Goal: Task Accomplishment & Management: Complete application form

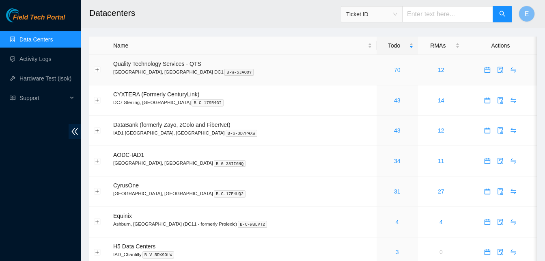
click at [394, 70] on link "70" at bounding box center [397, 70] width 6 height 6
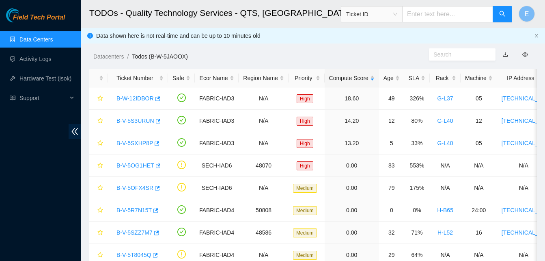
click at [460, 10] on input "text" at bounding box center [448, 14] width 91 height 16
type input "B-W-14JZY8E"
click at [502, 9] on button "button" at bounding box center [502, 14] width 19 height 16
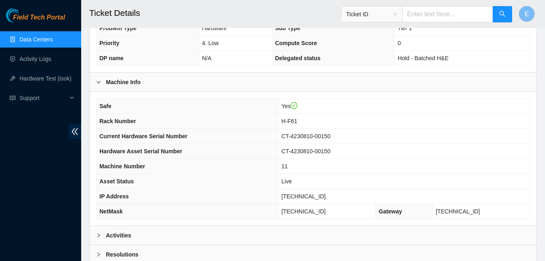
scroll to position [228, 0]
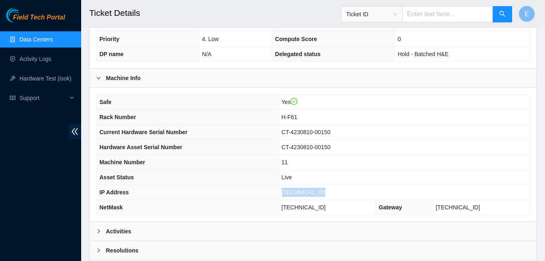
drag, startPoint x: 290, startPoint y: 193, endPoint x: 329, endPoint y: 196, distance: 39.1
click at [329, 196] on td "23.213.246.142" at bounding box center [404, 192] width 251 height 15
copy span "23.213.246.142"
click at [11, 152] on div "Field Tech Portal Data Centers Activity Logs Hardware Test (isok) Support" at bounding box center [40, 134] width 81 height 253
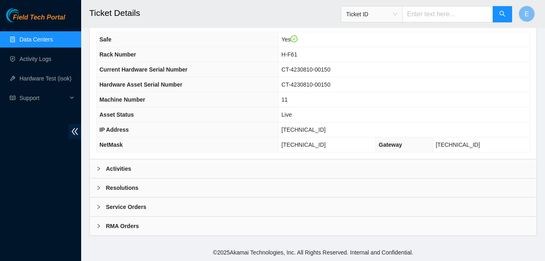
click at [115, 169] on b "Activities" at bounding box center [118, 168] width 25 height 9
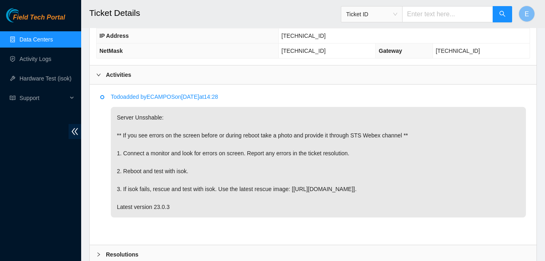
scroll to position [451, 0]
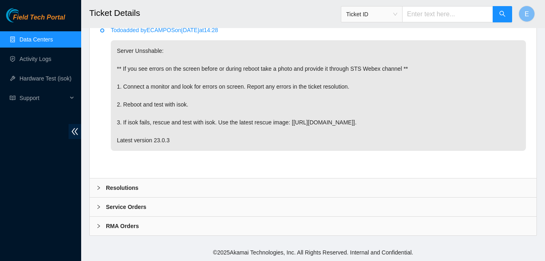
click at [117, 186] on b "Resolutions" at bounding box center [122, 187] width 32 height 9
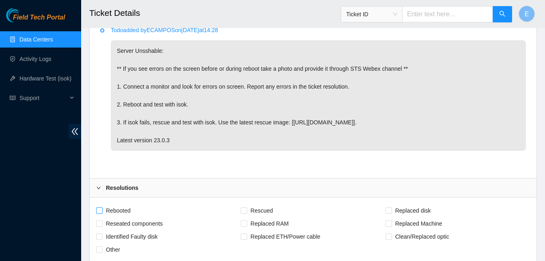
click at [98, 208] on input "Rebooted" at bounding box center [99, 210] width 6 height 6
checkbox input "true"
click at [243, 210] on input "Rescued" at bounding box center [244, 210] width 6 height 6
checkbox input "true"
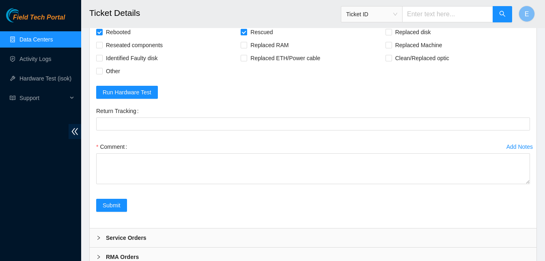
scroll to position [660, 0]
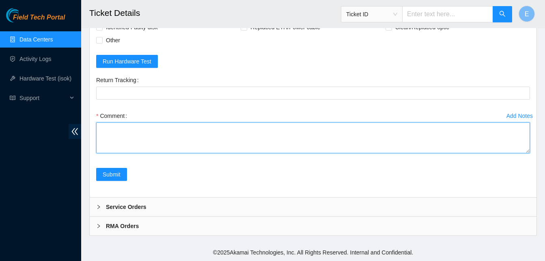
click at [111, 141] on textarea "Comment" at bounding box center [313, 137] width 434 height 31
paste textarea "334111 09-09-2025 04:47:24 23.213.246.142 COMPLETE Result Detail Message Ticket…"
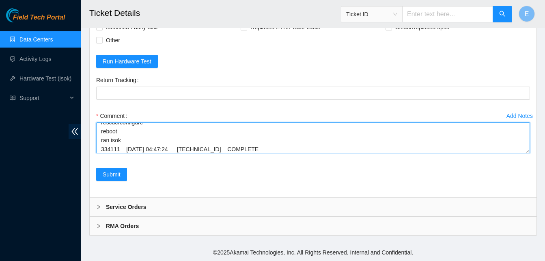
scroll to position [69, 0]
drag, startPoint x: 528, startPoint y: 153, endPoint x: 515, endPoint y: 217, distance: 65.8
drag, startPoint x: 528, startPoint y: 153, endPoint x: 529, endPoint y: 177, distance: 24.8
click at [529, 177] on form "Rebooted Rescued Replaced disk Reseated components Replaced RAM Replaced Machin…" at bounding box center [313, 93] width 434 height 196
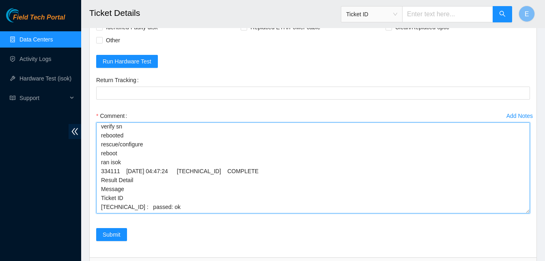
scroll to position [0, 0]
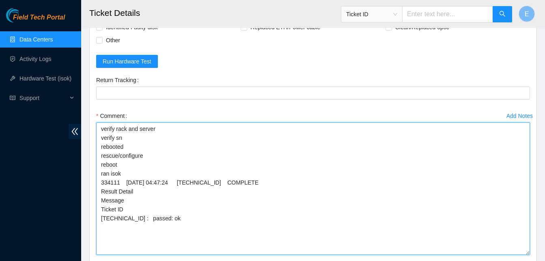
drag, startPoint x: 528, startPoint y: 151, endPoint x: 535, endPoint y: 253, distance: 101.8
click at [535, 253] on div "Rebooted Rescued Replaced disk Reseated components Replaced RAM Replaced Machin…" at bounding box center [313, 143] width 447 height 310
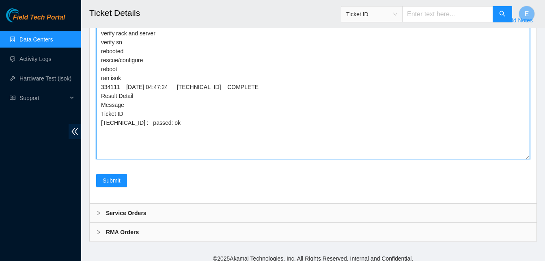
scroll to position [759, 0]
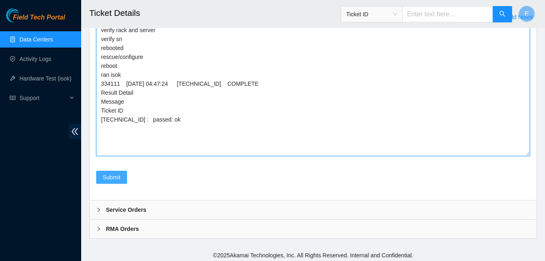
type textarea "verify rack and server verify sn rebooted rescue/configure reboot ran isok 3341…"
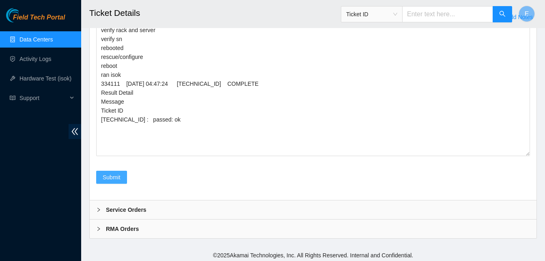
click at [120, 177] on span "Submit" at bounding box center [112, 177] width 18 height 9
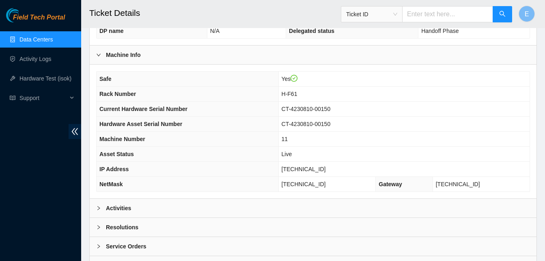
scroll to position [290, 0]
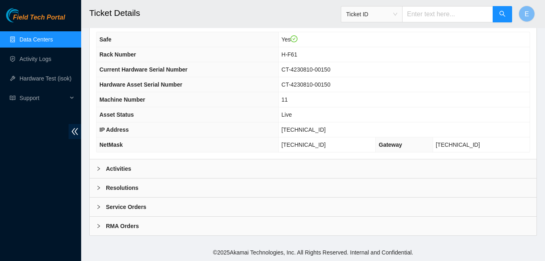
click at [117, 171] on b "Activities" at bounding box center [118, 168] width 25 height 9
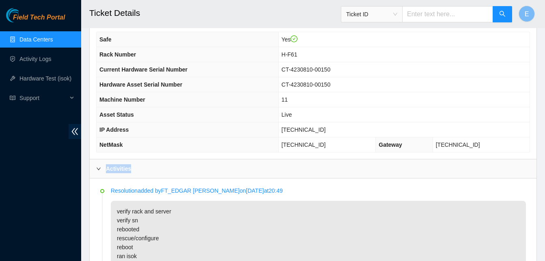
click at [117, 171] on b "Activities" at bounding box center [118, 168] width 25 height 9
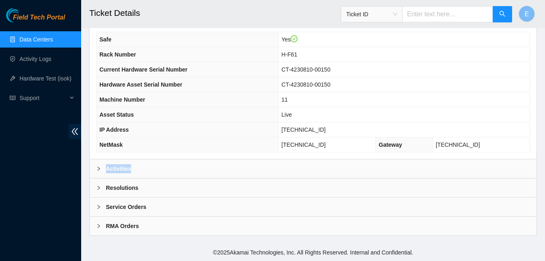
click at [117, 171] on b "Activities" at bounding box center [118, 168] width 25 height 9
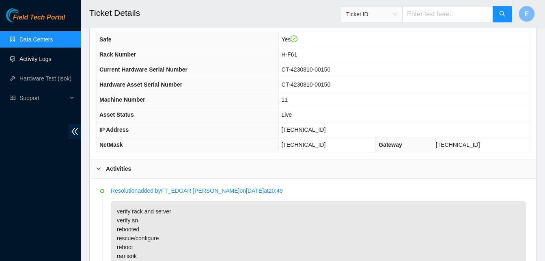
click at [30, 58] on link "Activity Logs" at bounding box center [35, 59] width 32 height 6
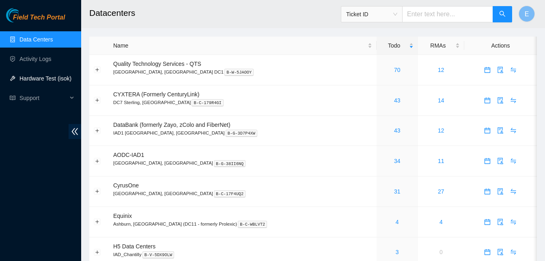
click at [38, 78] on link "Hardware Test (isok)" at bounding box center [45, 78] width 52 height 6
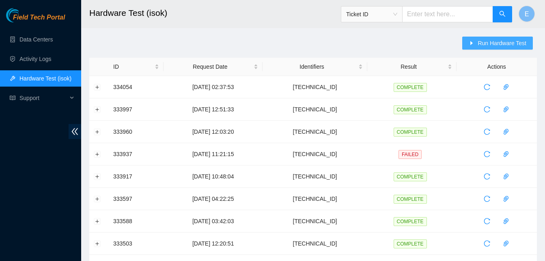
click at [486, 46] on span "Run Hardware Test" at bounding box center [502, 43] width 49 height 9
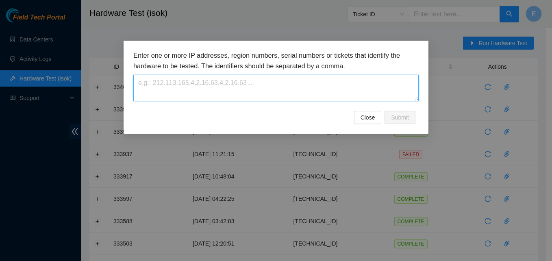
click at [358, 83] on textarea at bounding box center [275, 88] width 285 height 26
paste textarea "23.213.246.142"
type textarea "23.213.246.142"
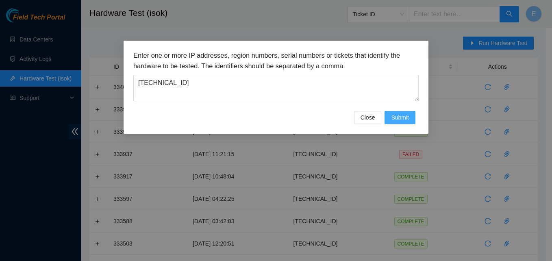
click at [391, 116] on span "Submit" at bounding box center [400, 117] width 18 height 9
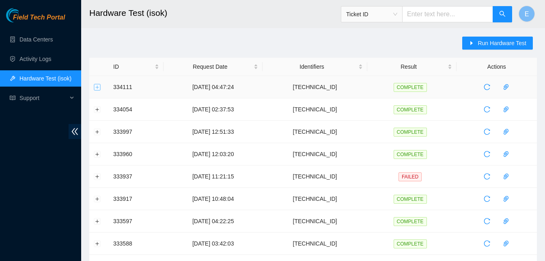
click at [98, 85] on button "Expand row" at bounding box center [97, 87] width 6 height 6
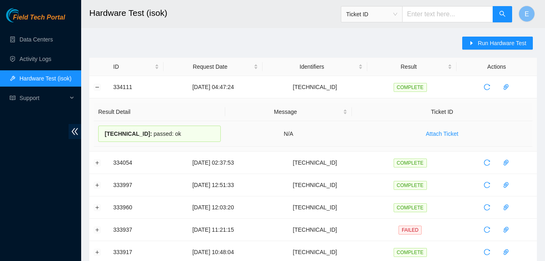
drag, startPoint x: 110, startPoint y: 84, endPoint x: 180, endPoint y: 136, distance: 87.4
copy tbody "334111 09-09-2025 04:47:24 23.213.246.142 COMPLETE Result Detail Message Ticket…"
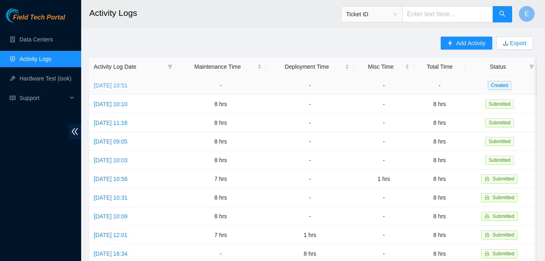
click at [127, 84] on link "[DATE] 10:51" at bounding box center [111, 85] width 34 height 6
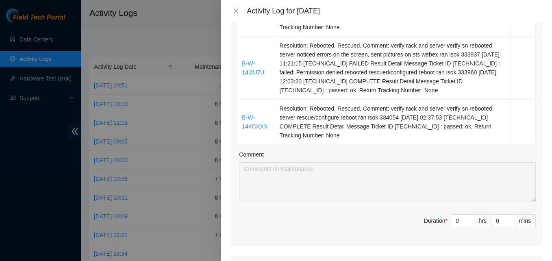
scroll to position [327, 0]
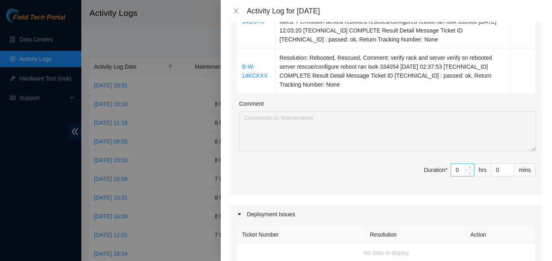
click at [451, 171] on input "0" at bounding box center [462, 170] width 23 height 12
type input "8"
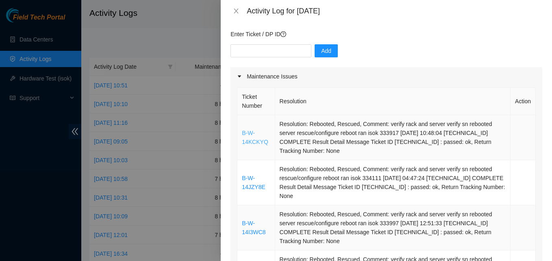
scroll to position [55, 0]
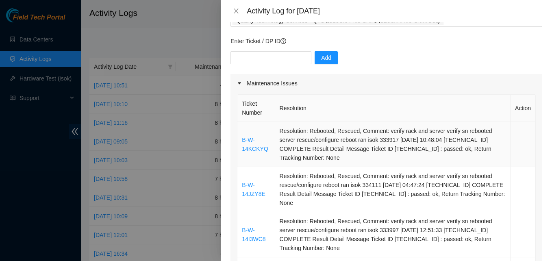
type input "8"
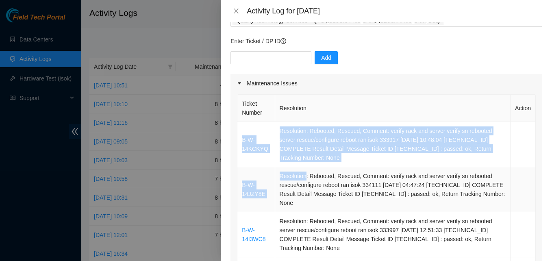
drag, startPoint x: 240, startPoint y: 139, endPoint x: 315, endPoint y: 184, distance: 87.1
click at [315, 184] on tbody "B-W-14KCKYQ Resolution: Rebooted, Rescued, Comment: verify rack and server veri…" at bounding box center [386, 243] width 298 height 243
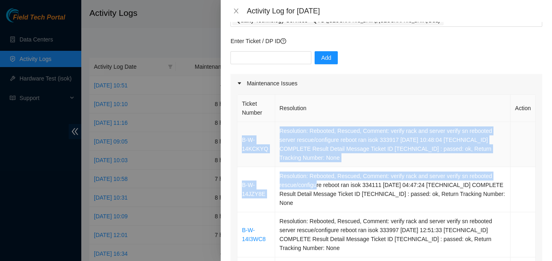
click at [276, 164] on td "Resolution: Rebooted, Rescued, Comment: verify rack and server verify sn reboot…" at bounding box center [392, 144] width 235 height 45
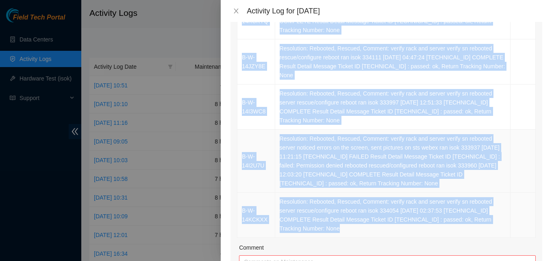
scroll to position [192, 0]
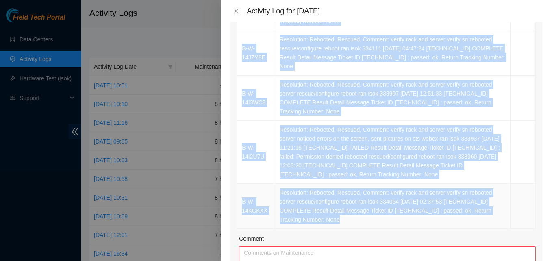
drag, startPoint x: 240, startPoint y: 139, endPoint x: 435, endPoint y: 225, distance: 213.8
click at [435, 225] on tbody "B-W-14KCKYQ Resolution: Rebooted, Rescued, Comment: verify rack and server veri…" at bounding box center [386, 106] width 298 height 243
copy tbody "B-W-14KCKYQ Resolution: Rebooted, Rescued, Comment: verify rack and server veri…"
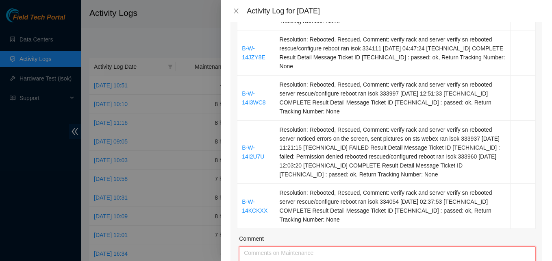
click at [344, 251] on textarea "Comment" at bounding box center [387, 266] width 297 height 40
paste textarea "B-W-14KCKYQ Resolution: Rebooted, Rescued, Comment: verify rack and server veri…"
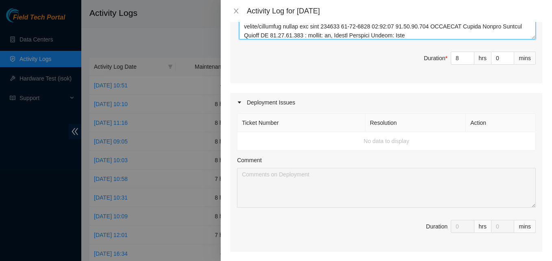
scroll to position [443, 0]
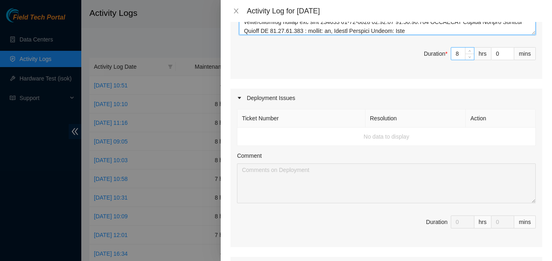
type textarea "B-W-14KCKYQ Resolution: Rebooted, Rescued, Comment: verify rack and server veri…"
click at [453, 54] on input "8" at bounding box center [462, 54] width 23 height 12
type input "0"
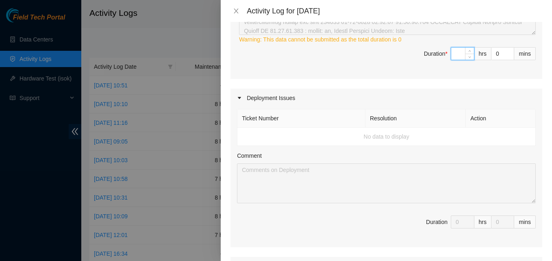
type input "6"
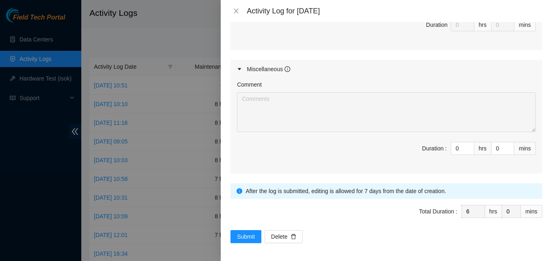
scroll to position [641, 0]
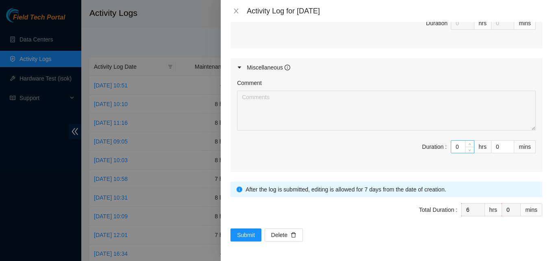
type input "6"
click at [454, 145] on input "0" at bounding box center [462, 147] width 23 height 12
type input "2"
type input "8"
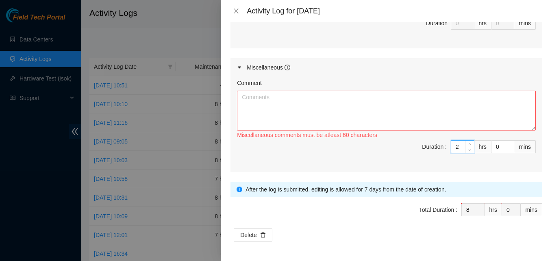
type input "2"
click at [411, 116] on textarea "Comment" at bounding box center [386, 111] width 299 height 40
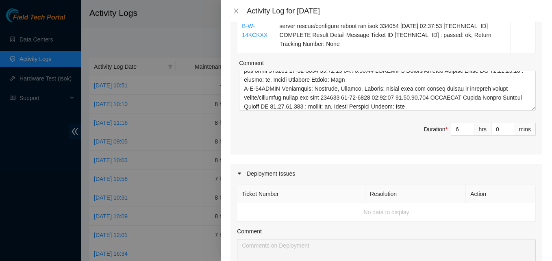
scroll to position [0, 0]
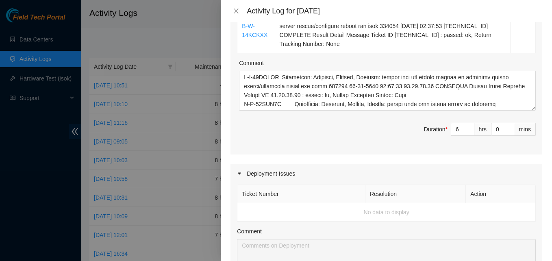
type textarea "helped with 2 different deliveries [PERSON_NAME]/[PERSON_NAME]/[PERSON_NAME] 1s…"
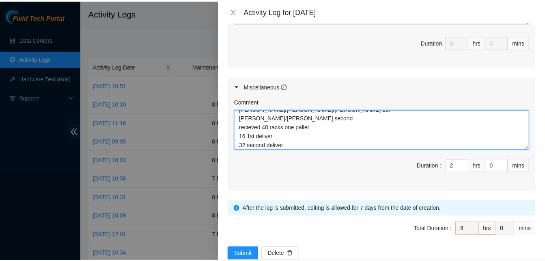
scroll to position [641, 0]
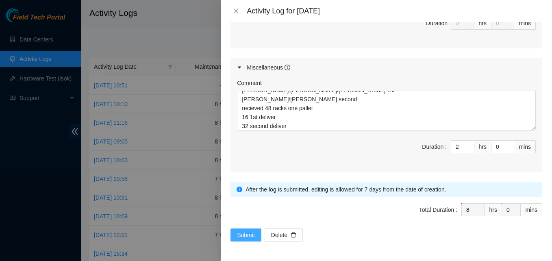
click at [243, 232] on span "Submit" at bounding box center [246, 234] width 18 height 9
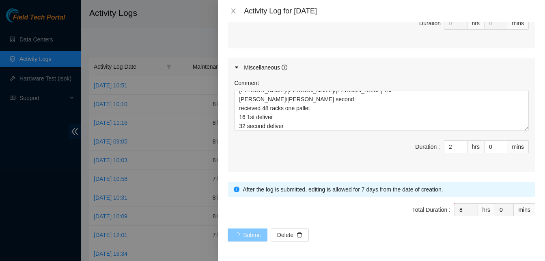
scroll to position [0, 0]
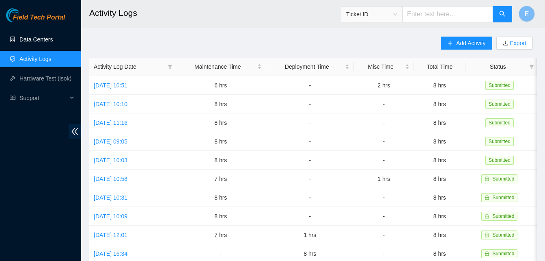
click at [39, 39] on link "Data Centers" at bounding box center [35, 39] width 33 height 6
